Goal: Task Accomplishment & Management: Use online tool/utility

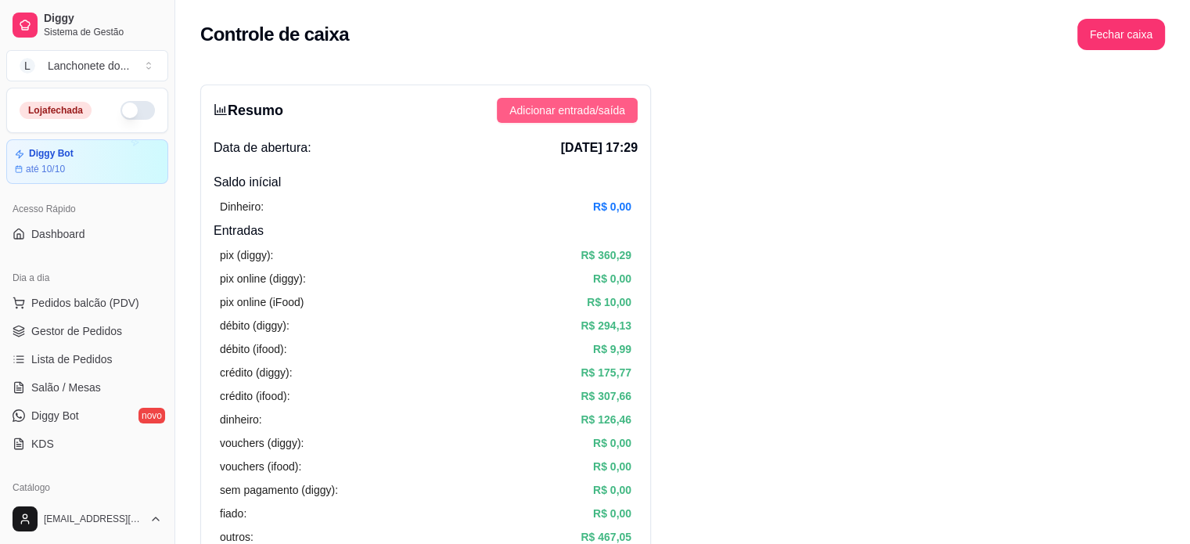
click at [577, 117] on span "Adicionar entrada/saída" at bounding box center [567, 110] width 116 height 17
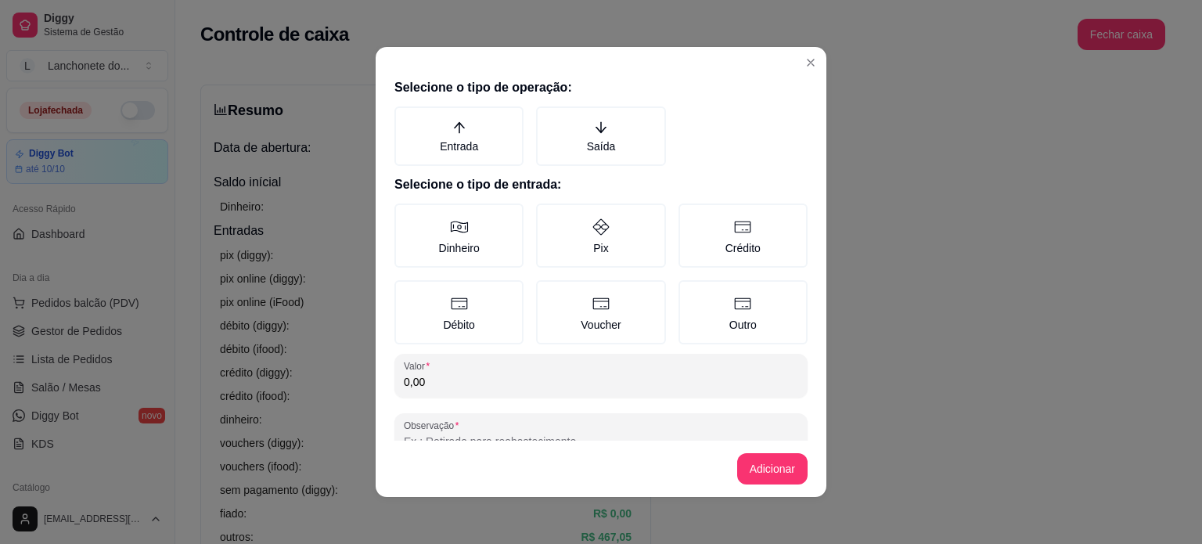
click at [535, 396] on div "Selecione o tipo de operação: Entrada Saída Selecione o tipo de entrada: Dinhei…" at bounding box center [601, 256] width 451 height 369
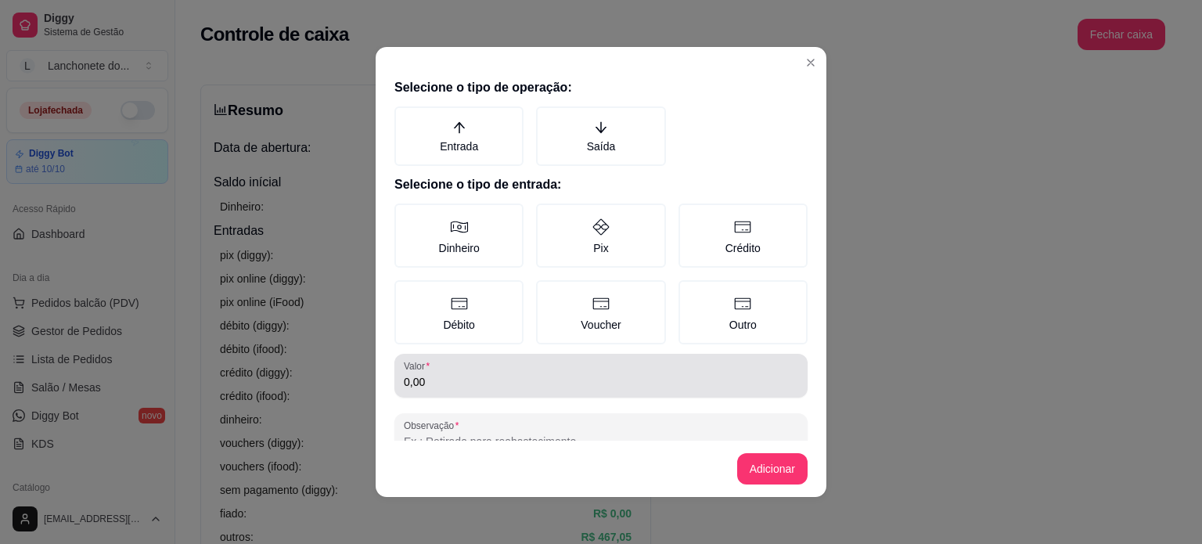
click at [542, 391] on div "Valor 0,00" at bounding box center [600, 376] width 413 height 44
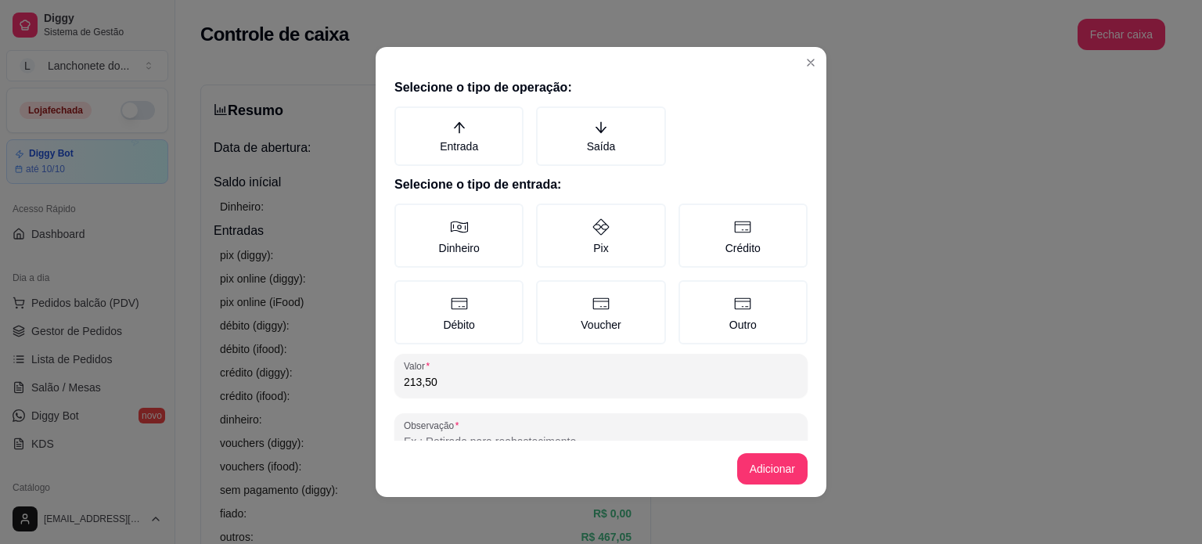
type input "213,50"
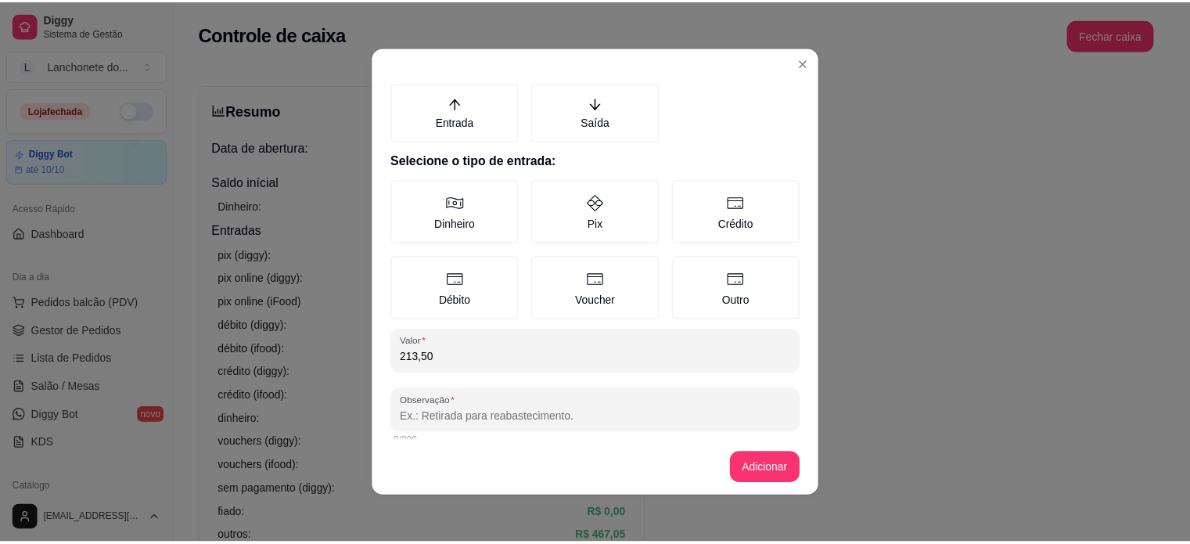
scroll to position [39, 0]
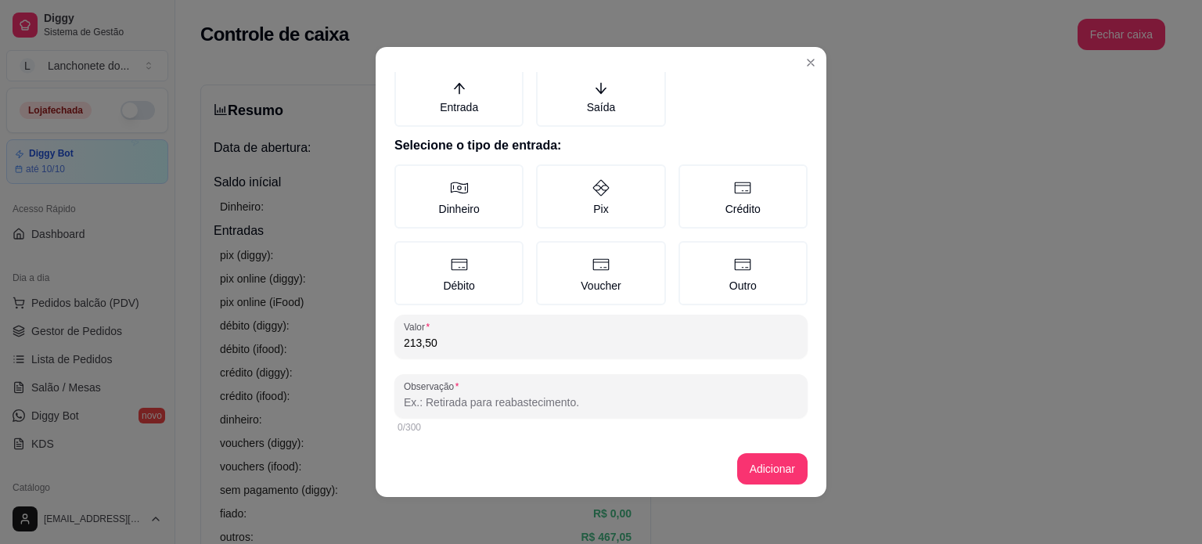
click at [661, 418] on div "0/300" at bounding box center [600, 427] width 413 height 19
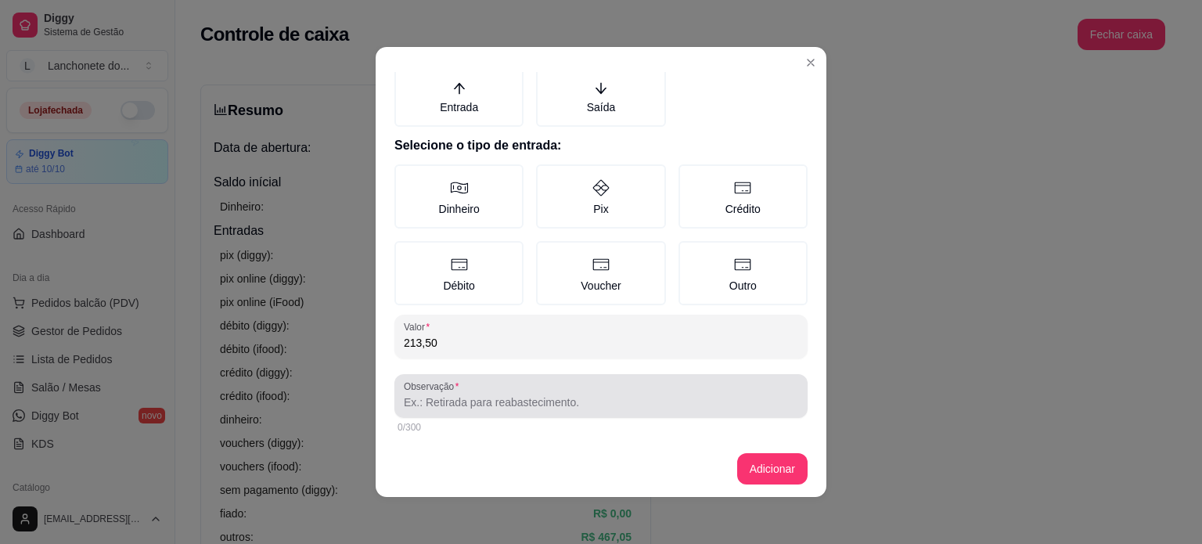
click at [614, 394] on input "Observação" at bounding box center [601, 402] width 394 height 16
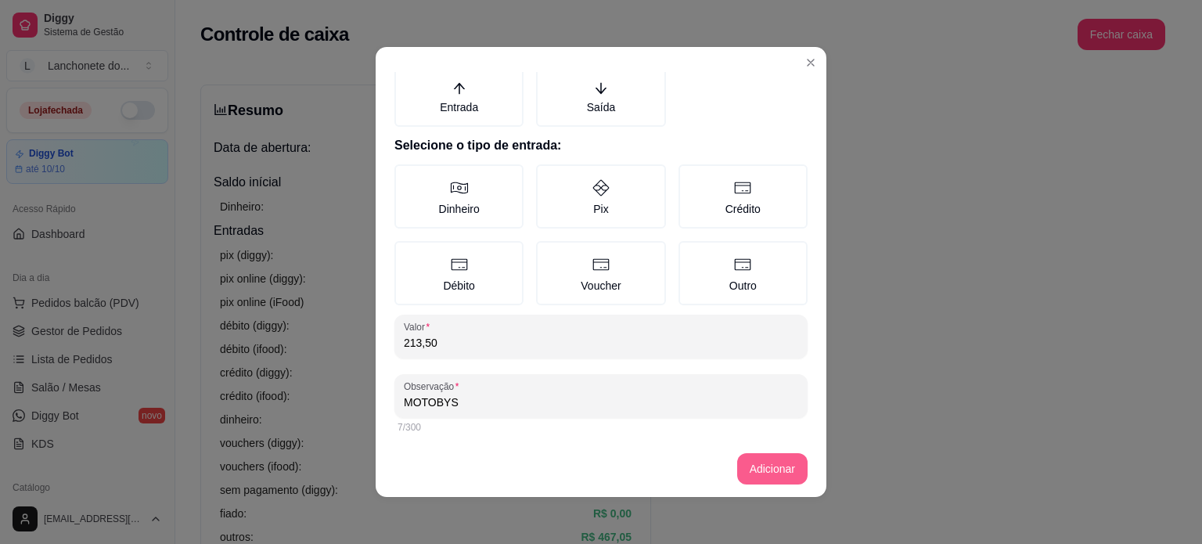
type input "MOTOBYS"
click at [765, 465] on button "Adicionar" at bounding box center [772, 469] width 69 height 31
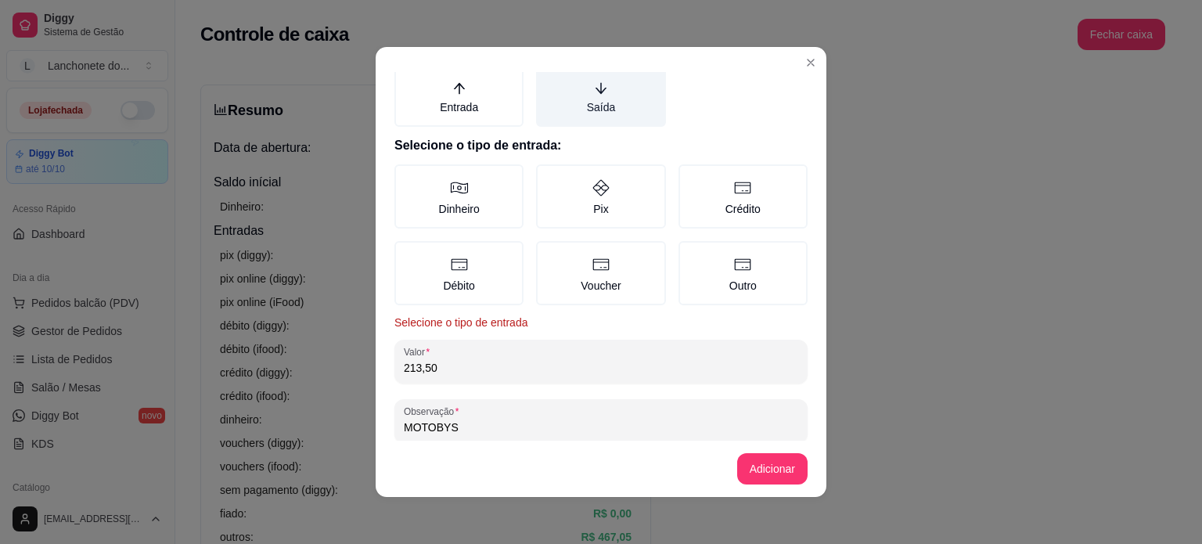
click at [583, 115] on label "Saída" at bounding box center [600, 96] width 129 height 59
click at [548, 115] on button "Saída" at bounding box center [541, 112] width 13 height 13
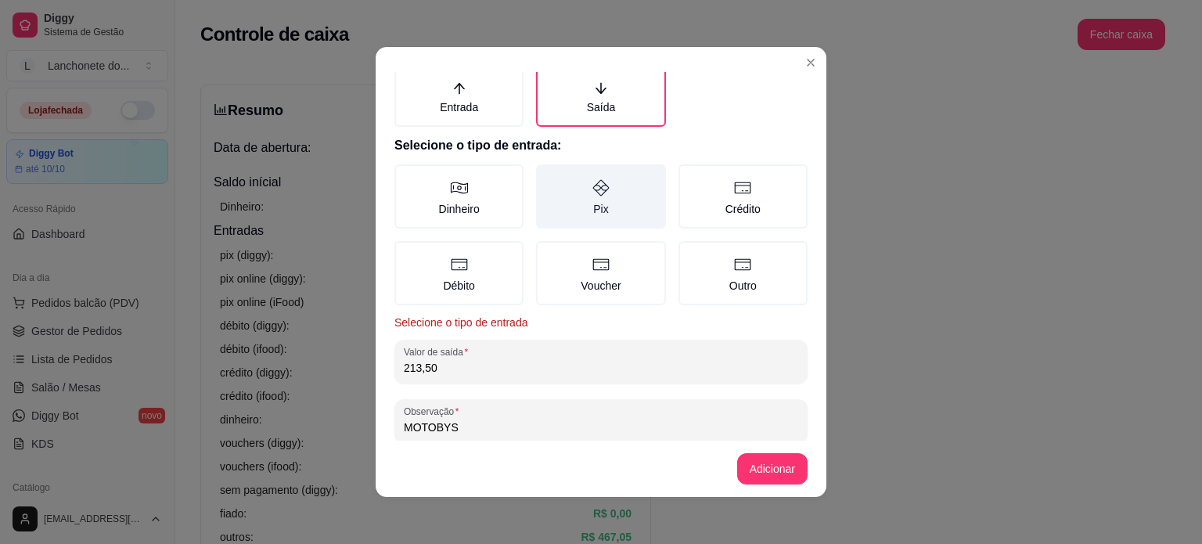
click at [599, 181] on label "Pix" at bounding box center [600, 196] width 129 height 64
click at [548, 203] on button "Pix" at bounding box center [541, 209] width 13 height 13
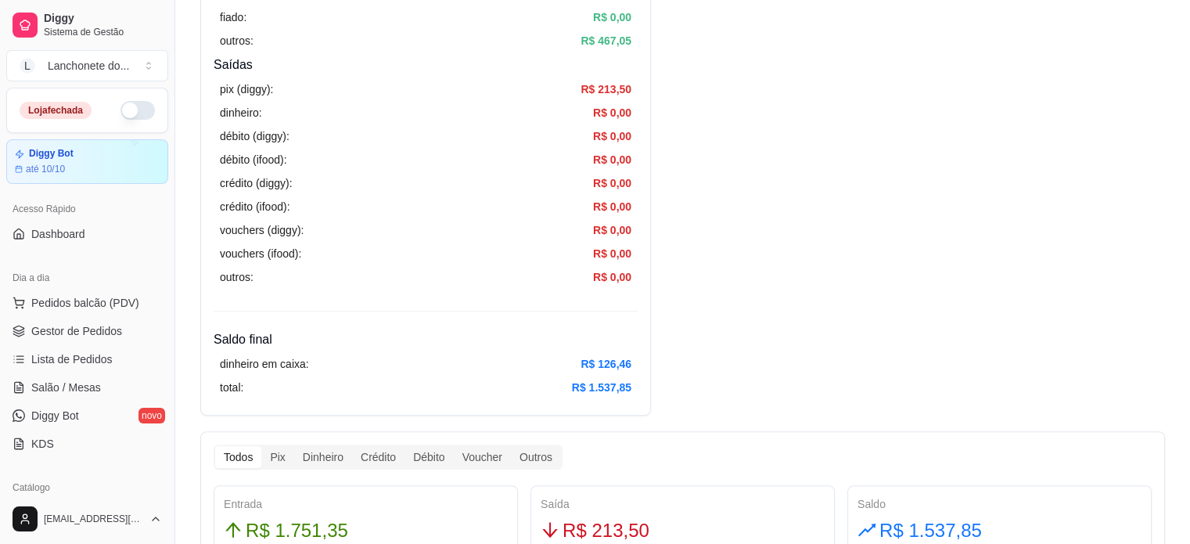
scroll to position [466, 0]
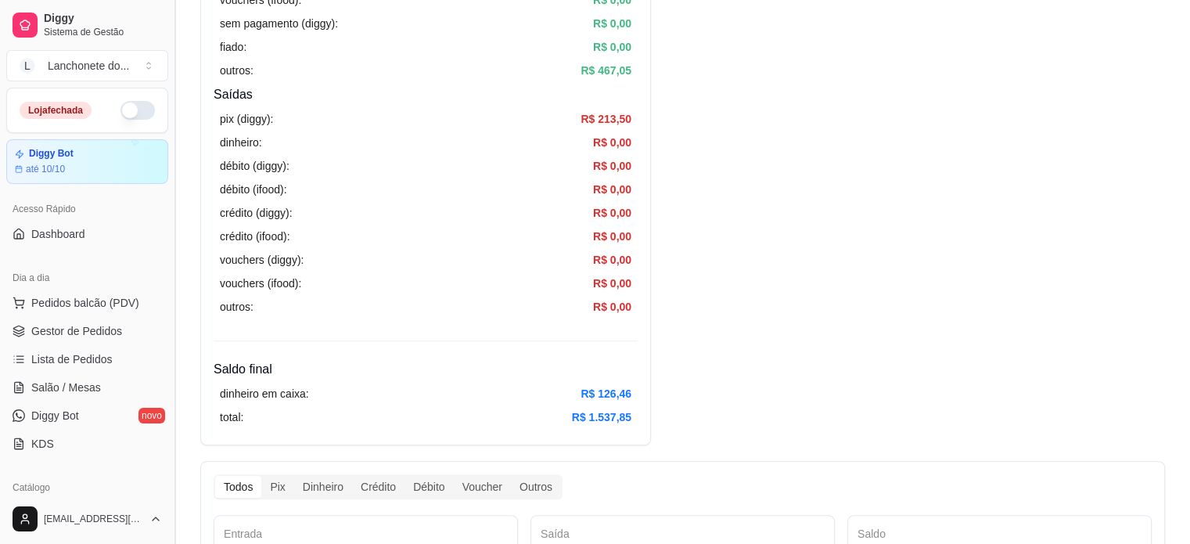
click at [169, 253] on button "Toggle Sidebar" at bounding box center [174, 272] width 13 height 544
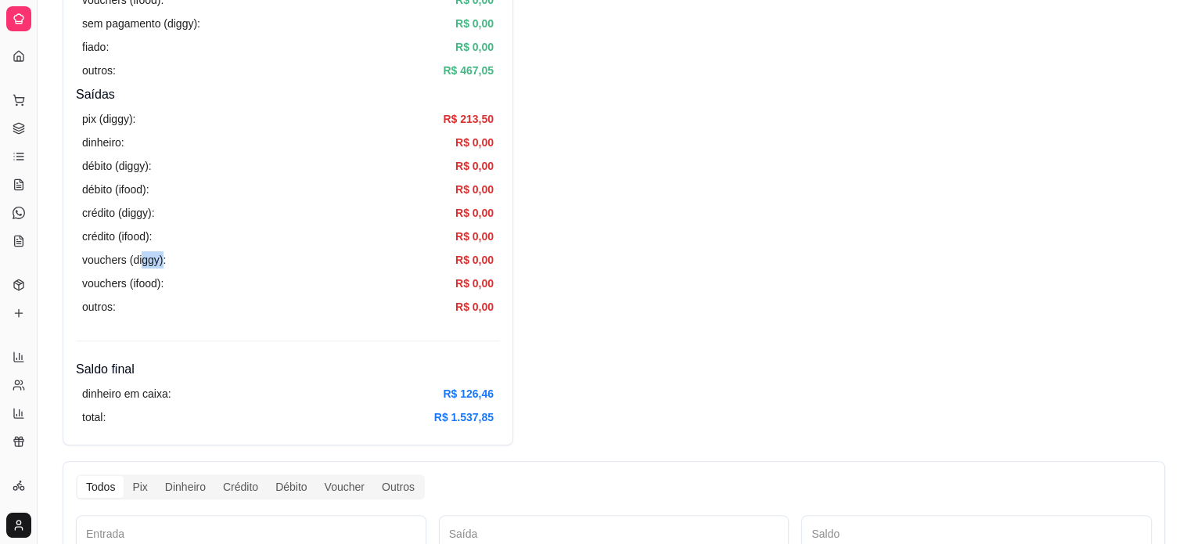
click at [160, 251] on article "vouchers (diggy):" at bounding box center [124, 259] width 84 height 17
click at [40, 250] on button "Toggle Sidebar" at bounding box center [37, 272] width 13 height 544
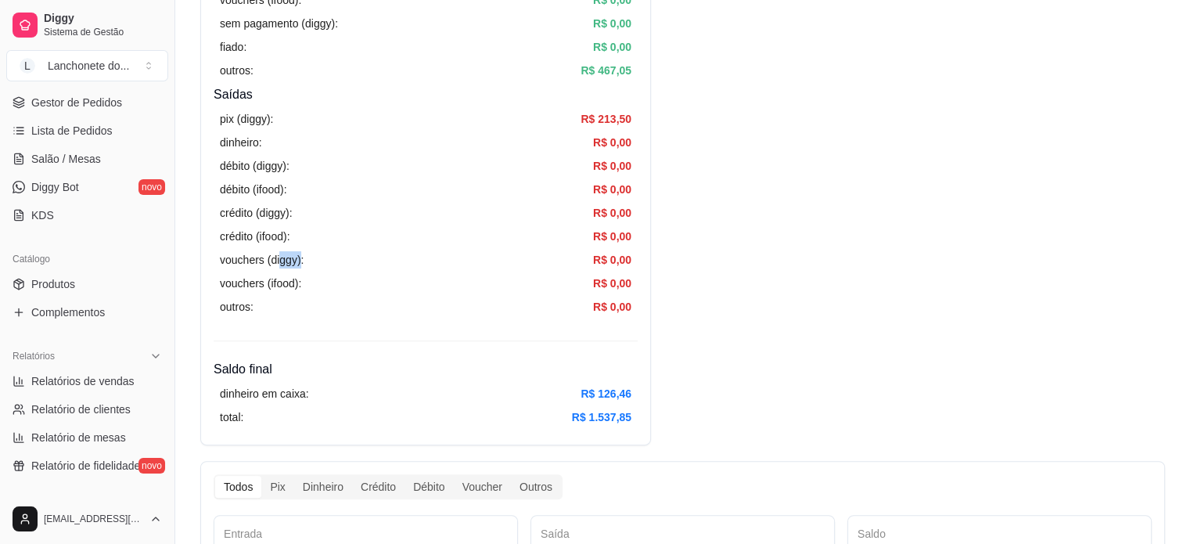
scroll to position [270, 0]
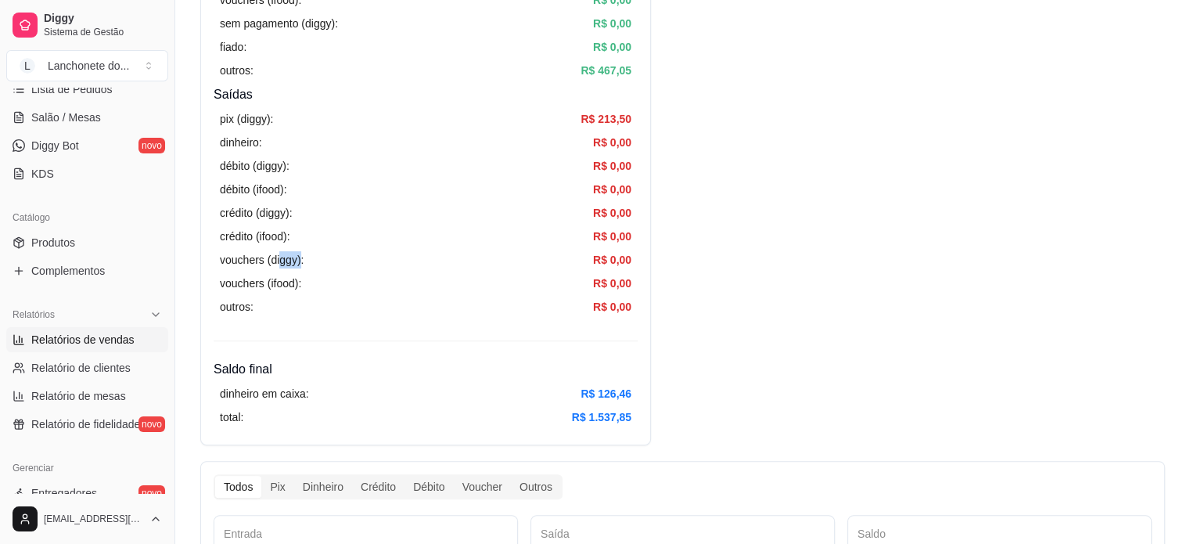
click at [95, 342] on span "Relatórios de vendas" at bounding box center [82, 340] width 103 height 16
